Goal: Information Seeking & Learning: Learn about a topic

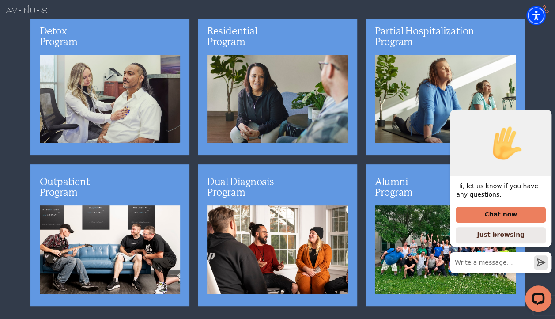
scroll to position [1718, 0]
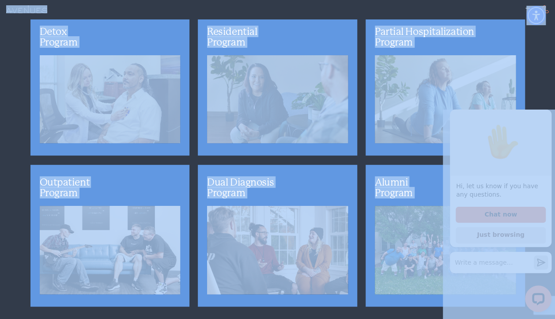
click at [11, 82] on section "EXPLORE OUR PROGRAMS Detox Program Medical detoxification helps people struggli…" at bounding box center [277, 145] width 555 height 400
